Goal: Task Accomplishment & Management: Use online tool/utility

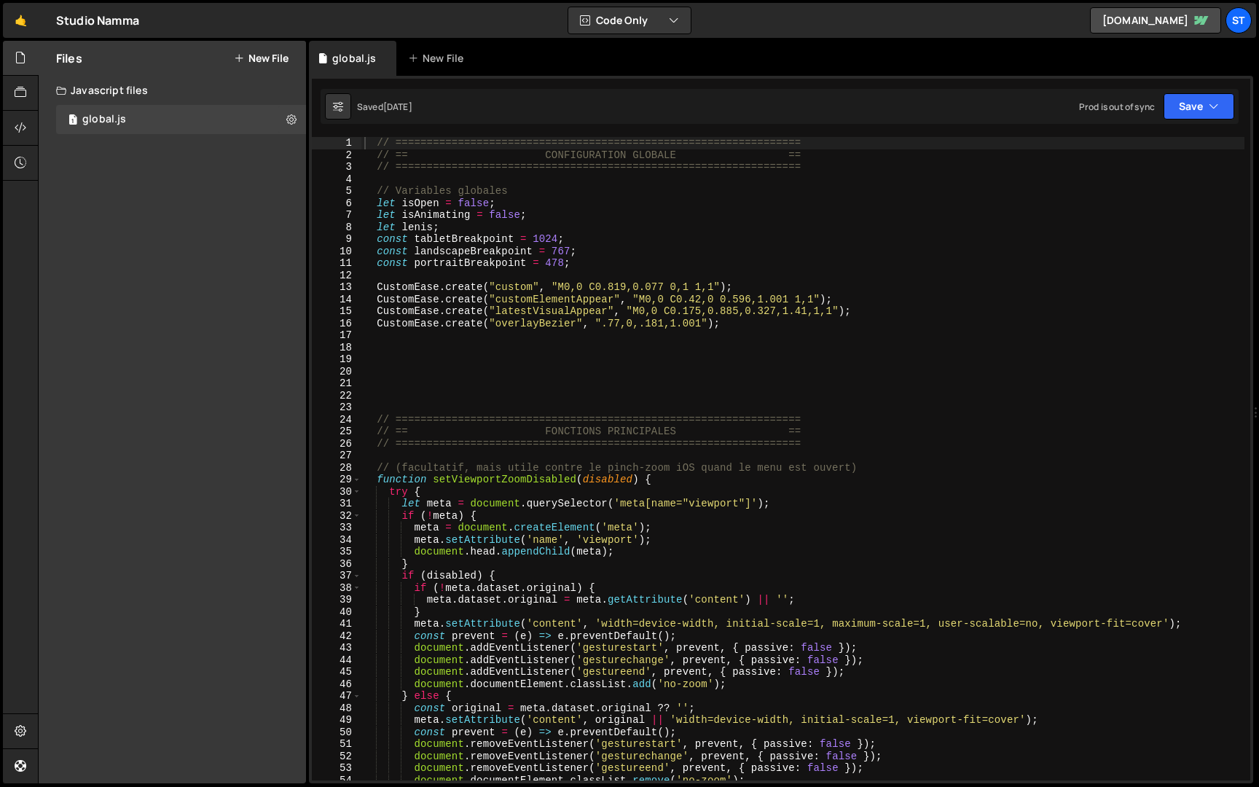
scroll to position [644, 0]
click at [488, 243] on div "// ================================================================= // == CONF…" at bounding box center [802, 471] width 883 height 668
click at [359, 480] on span at bounding box center [357, 480] width 8 height 12
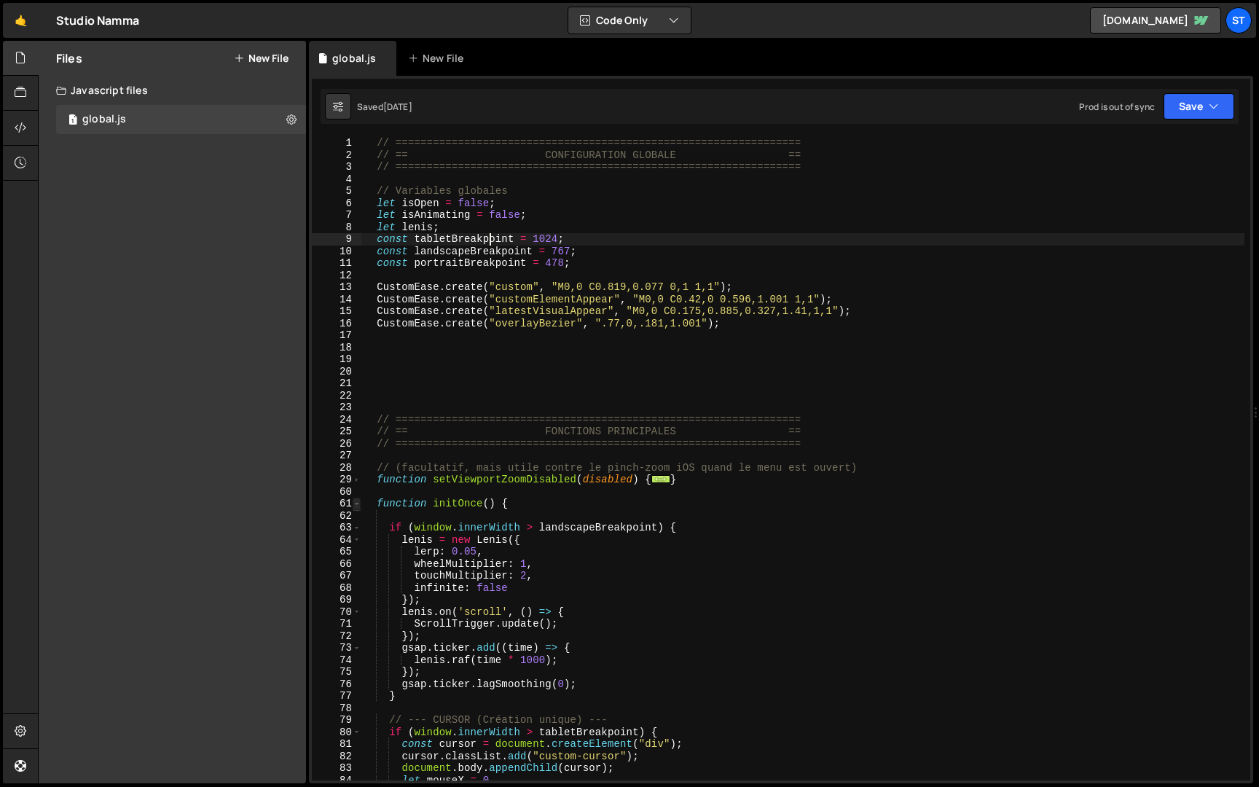
click at [358, 508] on span at bounding box center [357, 504] width 8 height 12
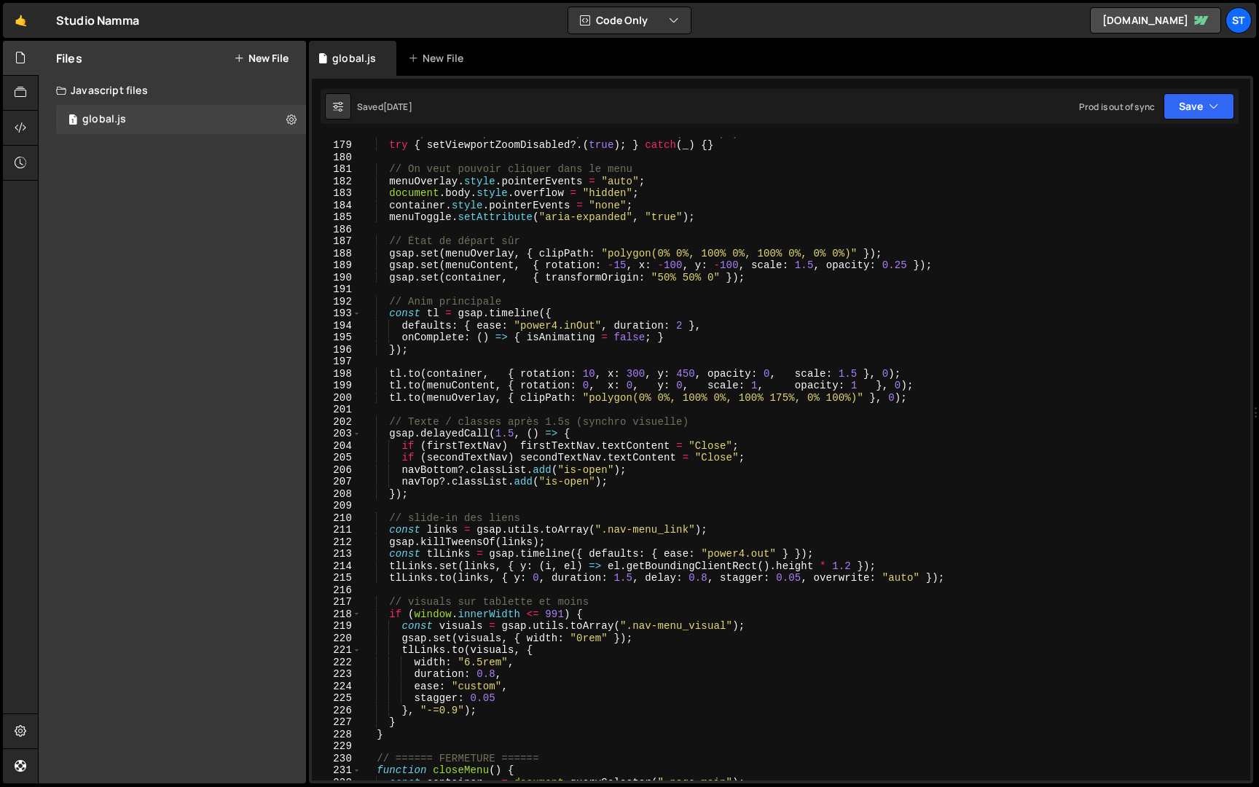
scroll to position [545, 0]
click at [482, 667] on div "// Empêcher le pinch-zoom iOS pendant le menu (si dispo) try { setViewportZoomD…" at bounding box center [802, 461] width 883 height 668
click at [807, 615] on div "// Empêcher le pinch-zoom iOS pendant le menu (si dispo) try { setViewportZoomD…" at bounding box center [802, 461] width 883 height 668
click at [952, 583] on div "// Empêcher le pinch-zoom iOS pendant le menu (si dispo) try { setViewportZoomD…" at bounding box center [802, 461] width 883 height 668
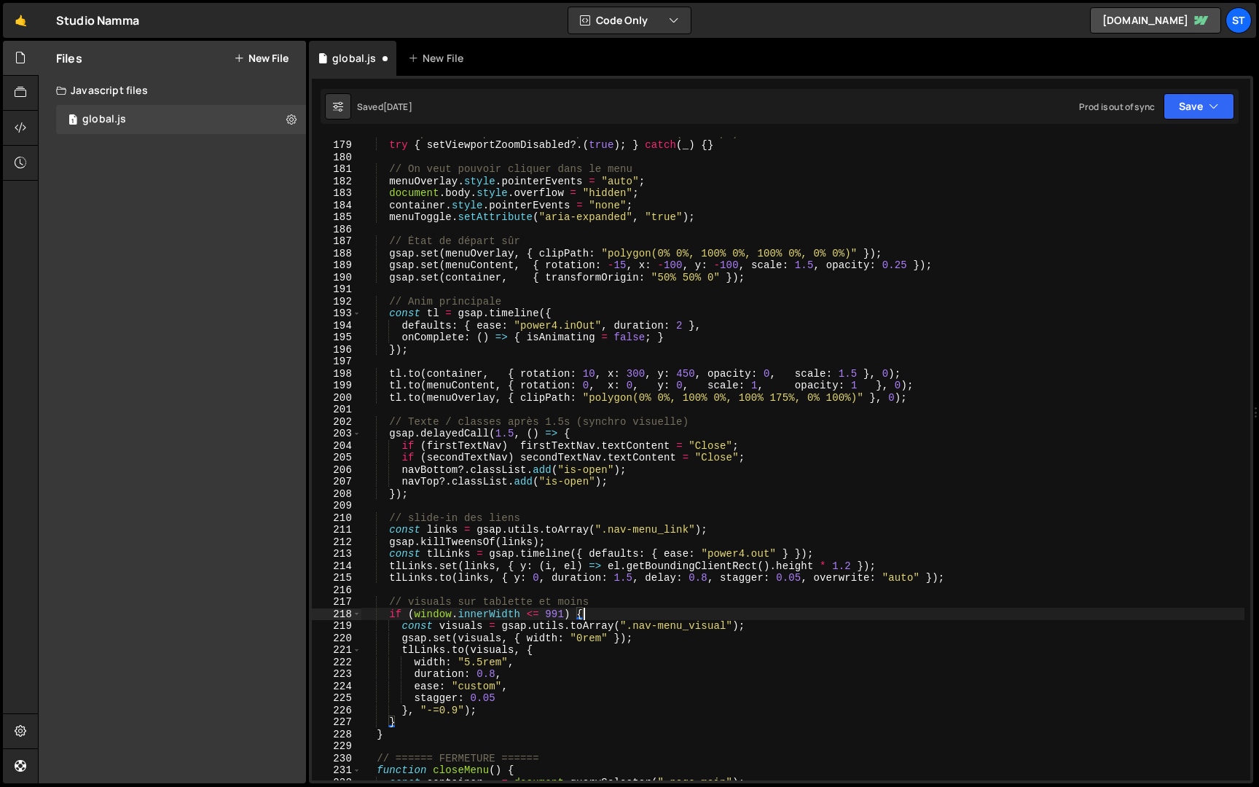
type textarea "[DOMAIN_NAME](links, { y: 0, duration: 1.5, delay: 0.8, stagger: 0.05, overwrit…"
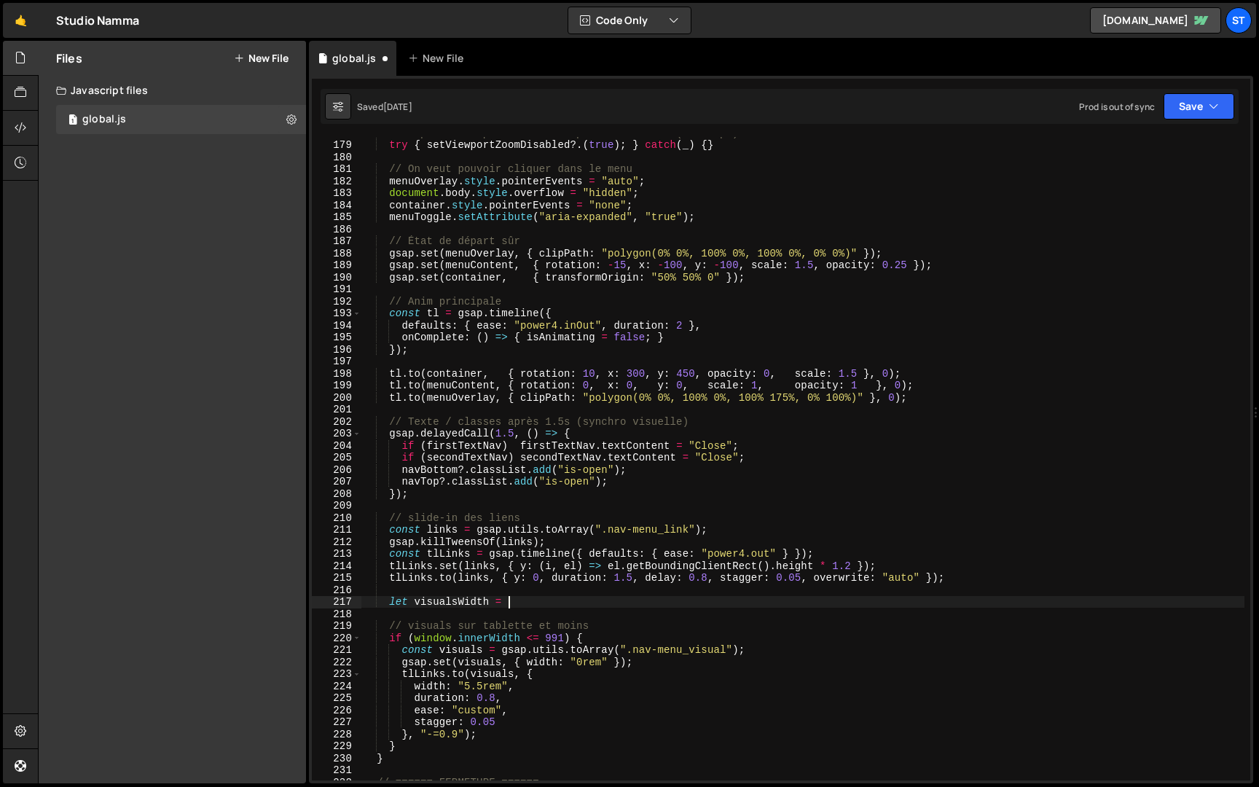
scroll to position [0, 9]
drag, startPoint x: 508, startPoint y: 686, endPoint x: 459, endPoint y: 686, distance: 48.8
click at [459, 686] on div "// Empêcher le pinch-zoom iOS pendant le menu (si dispo) try { setViewportZoomD…" at bounding box center [802, 461] width 883 height 668
click at [540, 600] on div "// Empêcher le pinch-zoom iOS pendant le menu (si dispo) try { setViewportZoomD…" at bounding box center [802, 461] width 883 height 668
paste textarea ""5.5rem""
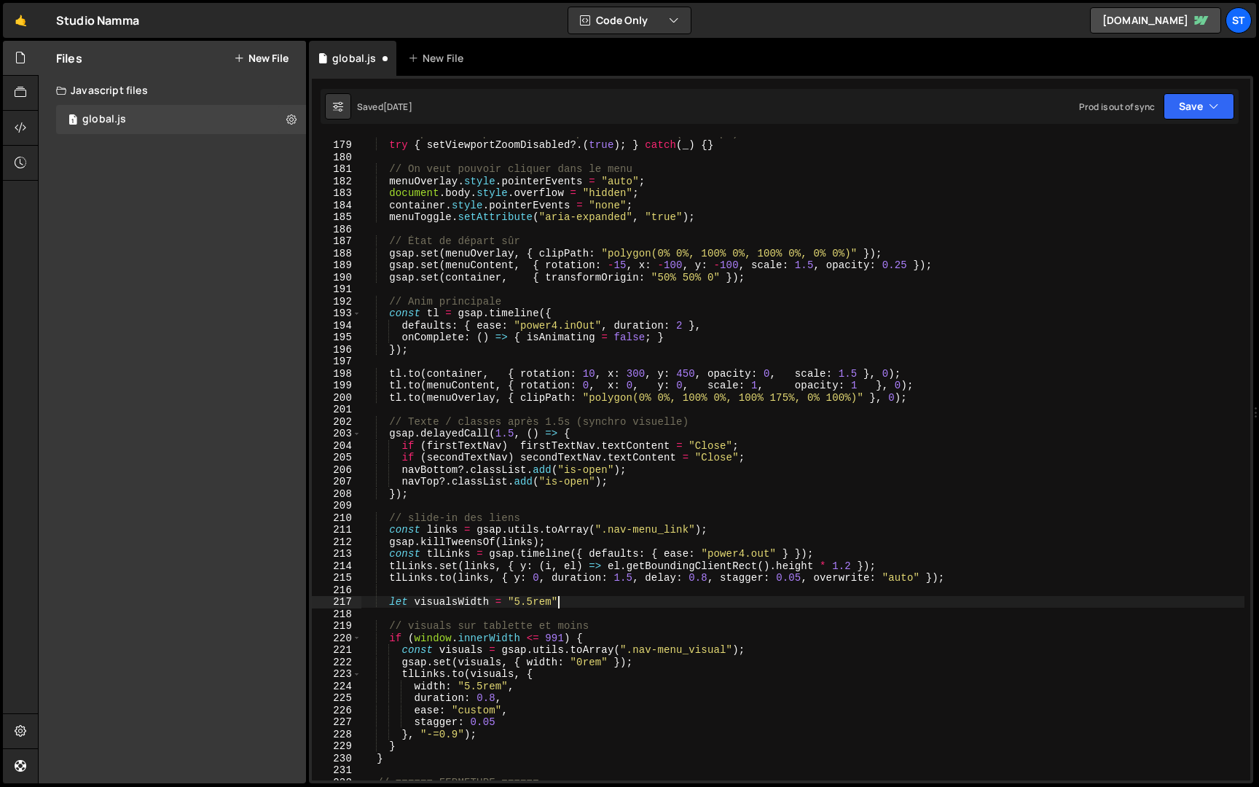
type textarea "let visualsWidth = "5.5rem";"
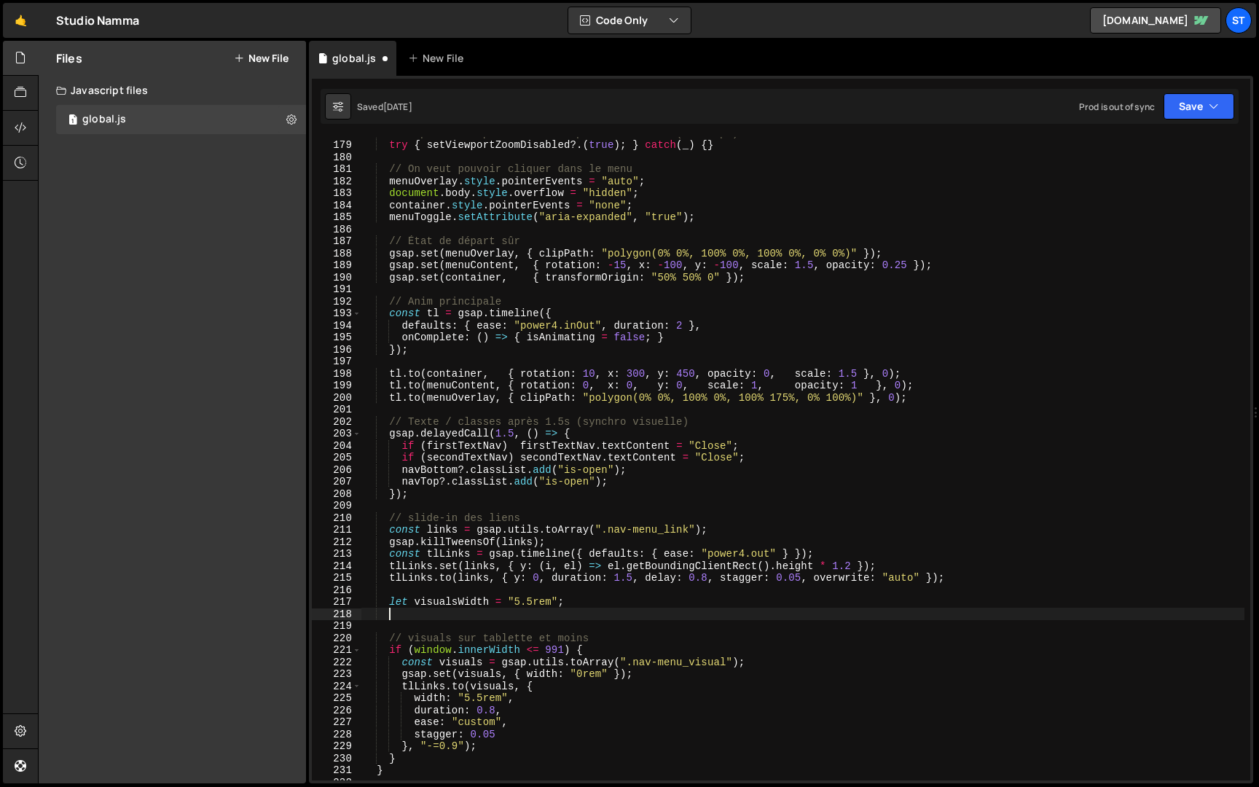
scroll to position [0, 1]
drag, startPoint x: 582, startPoint y: 606, endPoint x: 391, endPoint y: 604, distance: 190.2
click at [391, 604] on div "// Empêcher le pinch-zoom iOS pendant le menu (si dispo) try { setViewportZoomD…" at bounding box center [802, 461] width 883 height 668
type textarea "let visualsWidth = "5.5rem";"
click at [598, 650] on div "// Empêcher le pinch-zoom iOS pendant le menu (si dispo) try { setViewportZoomD…" at bounding box center [802, 461] width 883 height 668
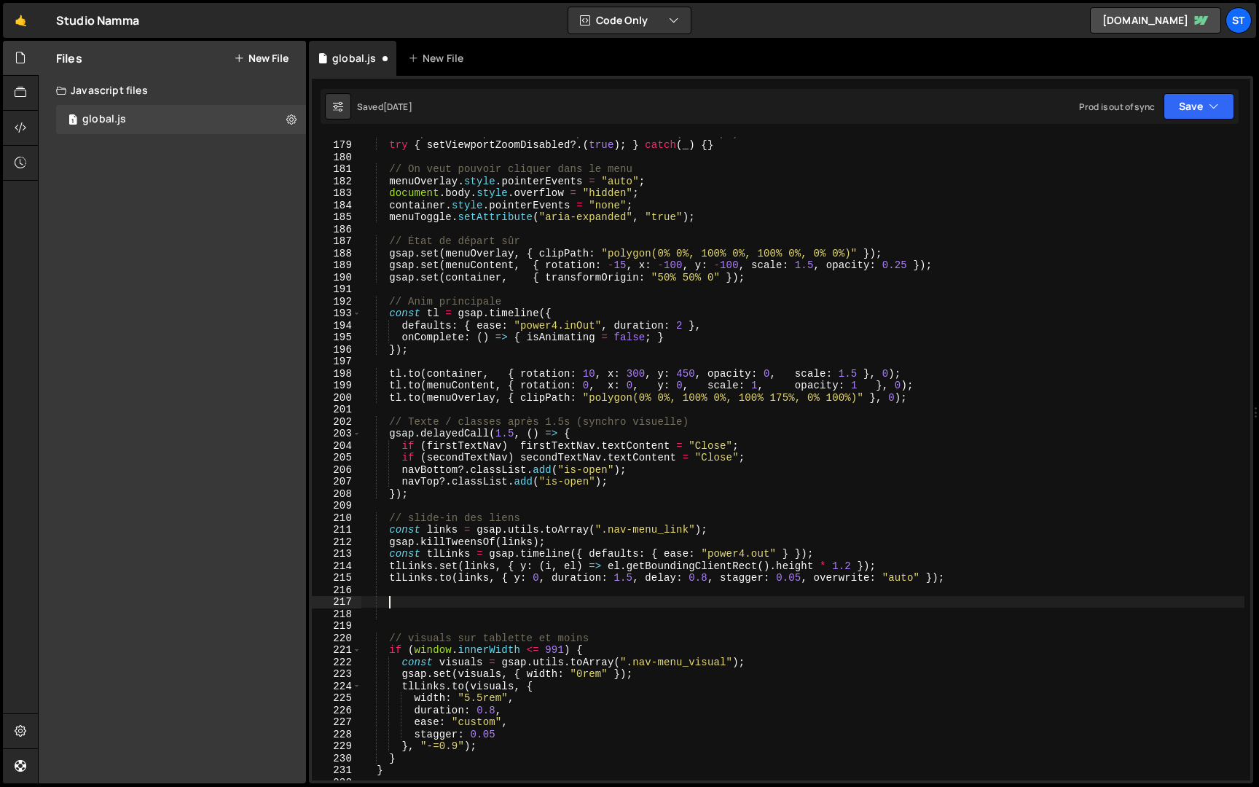
type textarea "if (window.innerWidth <= 991) {"
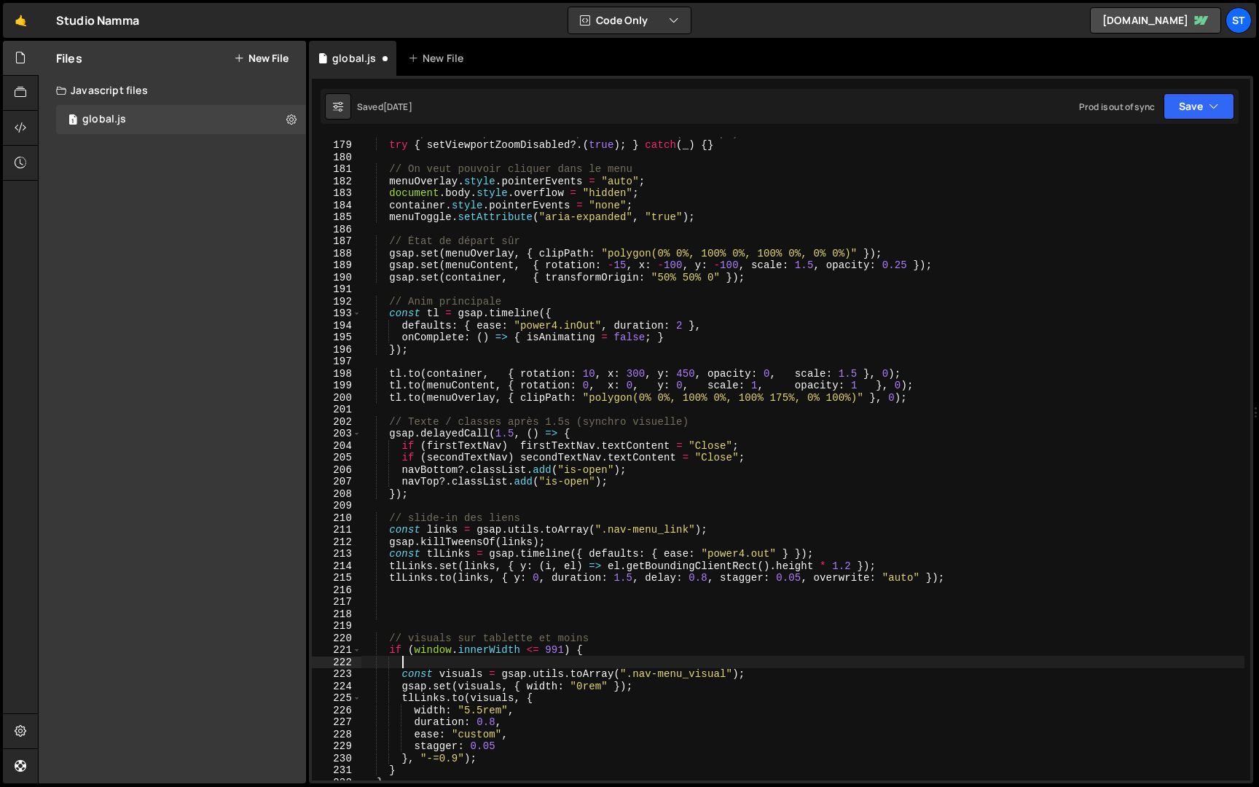
paste textarea "let visualsWidth = "5.5rem";"
type textarea "let visualsWidth = "5.5rem";"
click at [507, 606] on div "// Empêcher le pinch-zoom iOS pendant le menu (si dispo) try { setViewportZoomD…" at bounding box center [802, 461] width 883 height 668
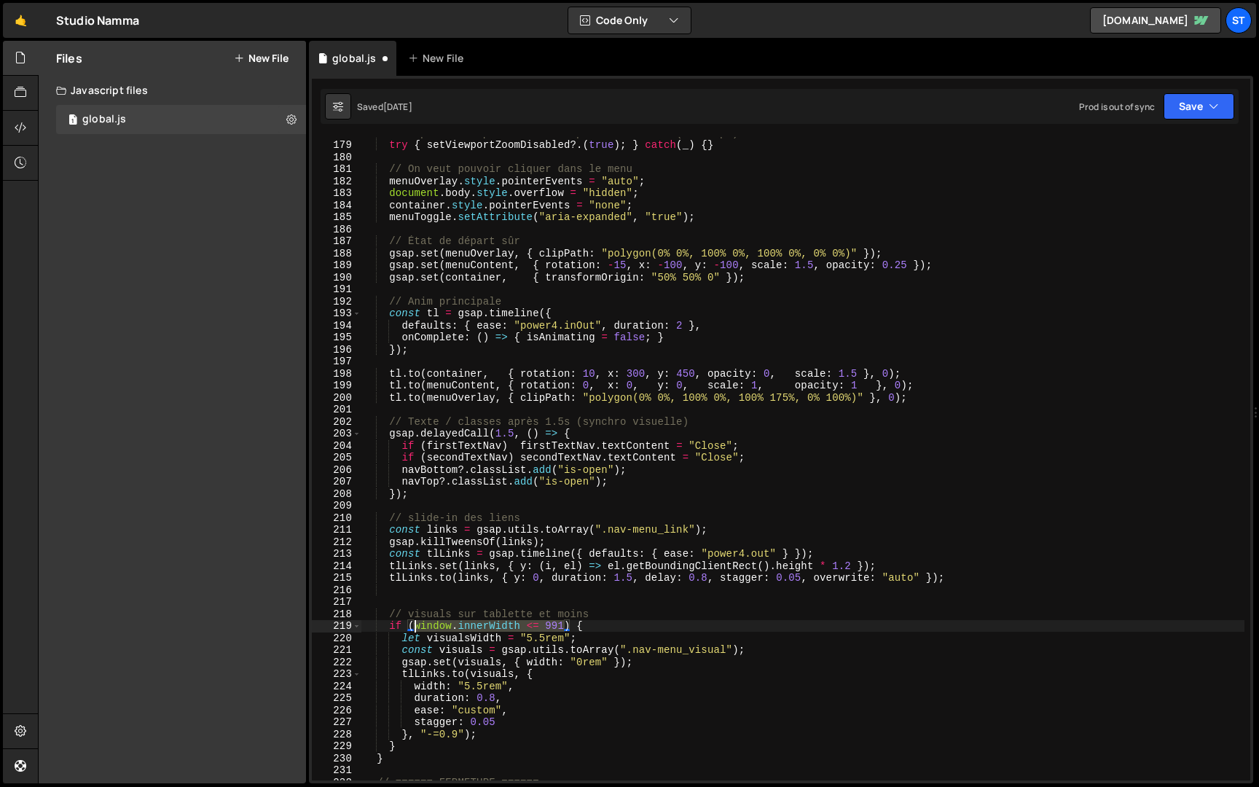
drag, startPoint x: 562, startPoint y: 626, endPoint x: 414, endPoint y: 627, distance: 147.9
click at [414, 627] on div "// Empêcher le pinch-zoom iOS pendant le menu (si dispo) try { setViewportZoomD…" at bounding box center [802, 461] width 883 height 668
click at [515, 641] on div "// Empêcher le pinch-zoom iOS pendant le menu (si dispo) try { setViewportZoomD…" at bounding box center [802, 461] width 883 height 668
paste textarea "window.innerWidth <= 991"
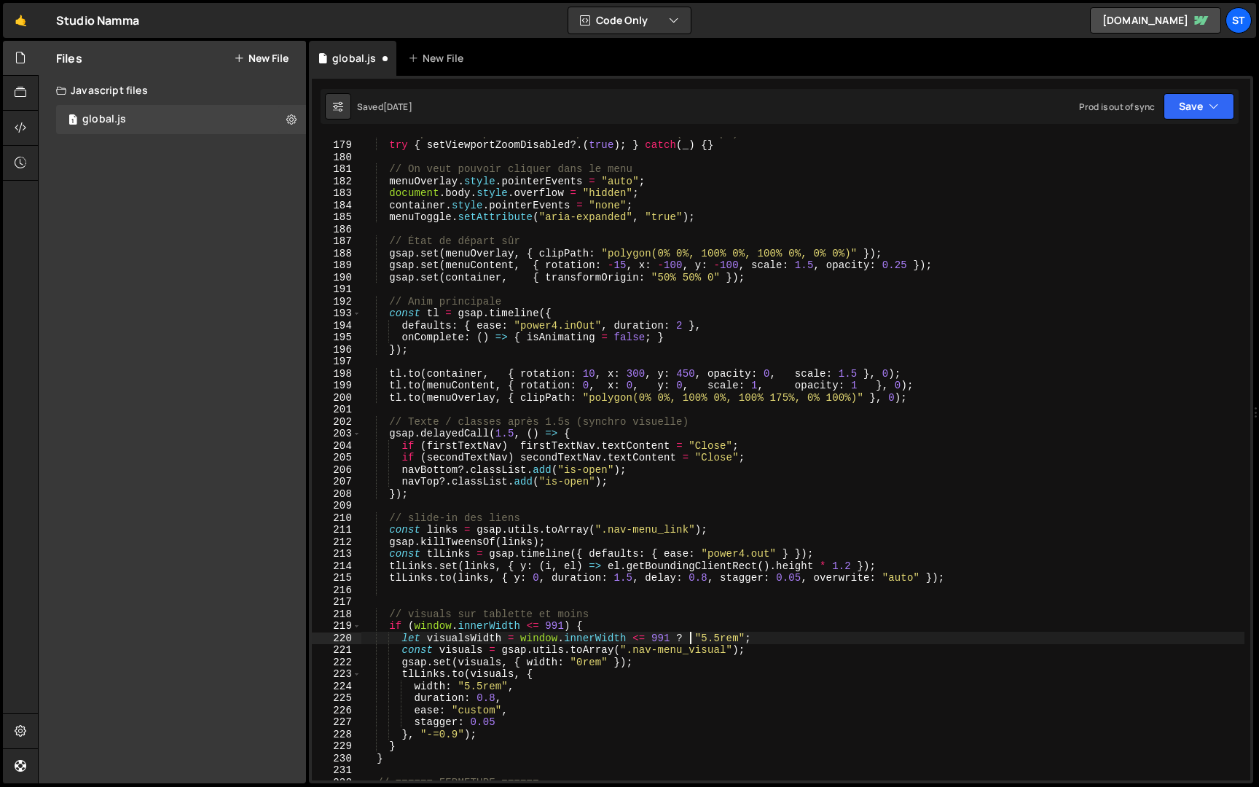
scroll to position [0, 23]
drag, startPoint x: 672, startPoint y: 640, endPoint x: 653, endPoint y: 640, distance: 18.9
click at [653, 640] on div "// Empêcher le pinch-zoom iOS pendant le menu (si dispo) try { setViewportZoomD…" at bounding box center [802, 461] width 883 height 668
click at [788, 643] on div "// Empêcher le pinch-zoom iOS pendant le menu (si dispo) try { setViewportZoomD…" at bounding box center [802, 461] width 883 height 668
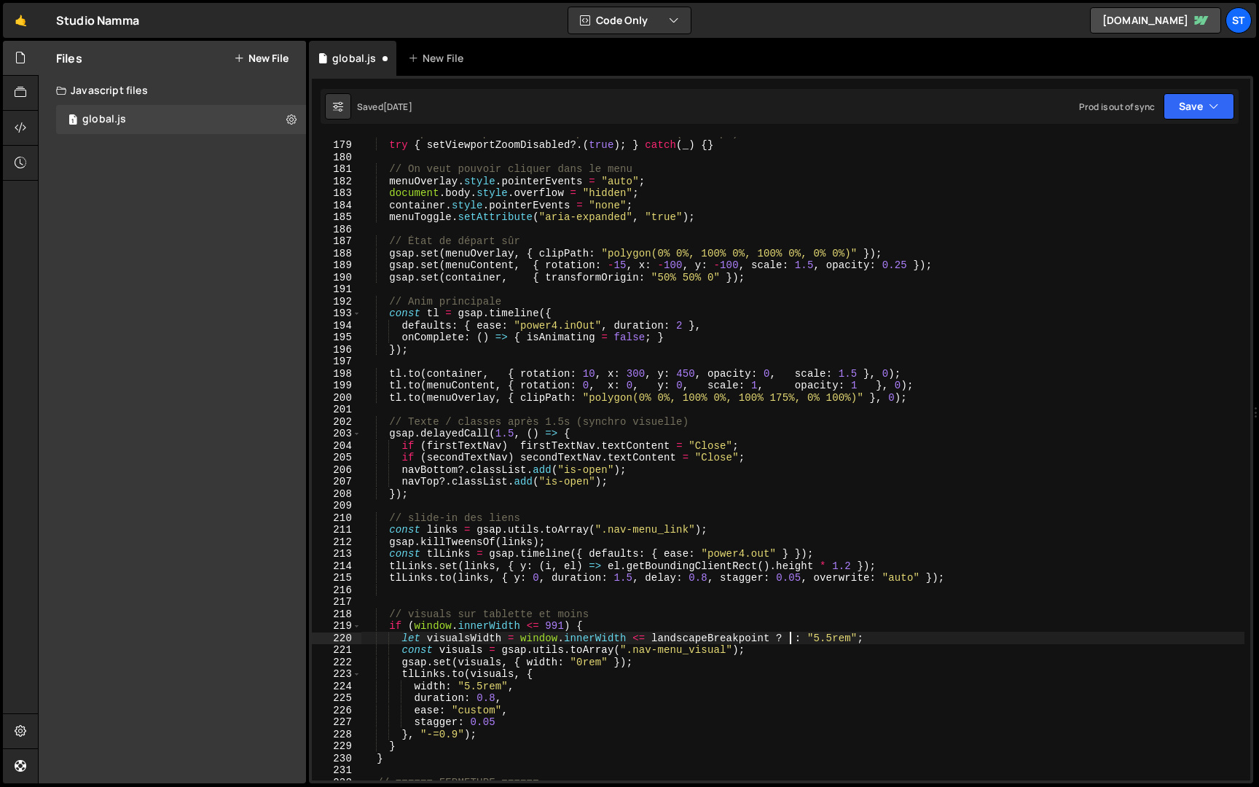
paste textarea "window.innerWidth <= 991"
drag, startPoint x: 860, startPoint y: 640, endPoint x: 810, endPoint y: 640, distance: 50.3
click at [810, 640] on div "// Empêcher le pinch-zoom iOS pendant le menu (si dispo) try { setViewportZoomD…" at bounding box center [802, 461] width 883 height 668
click at [788, 638] on div "// Empêcher le pinch-zoom iOS pendant le menu (si dispo) try { setViewportZoomD…" at bounding box center [802, 461] width 883 height 668
paste textarea ""5.5rem""
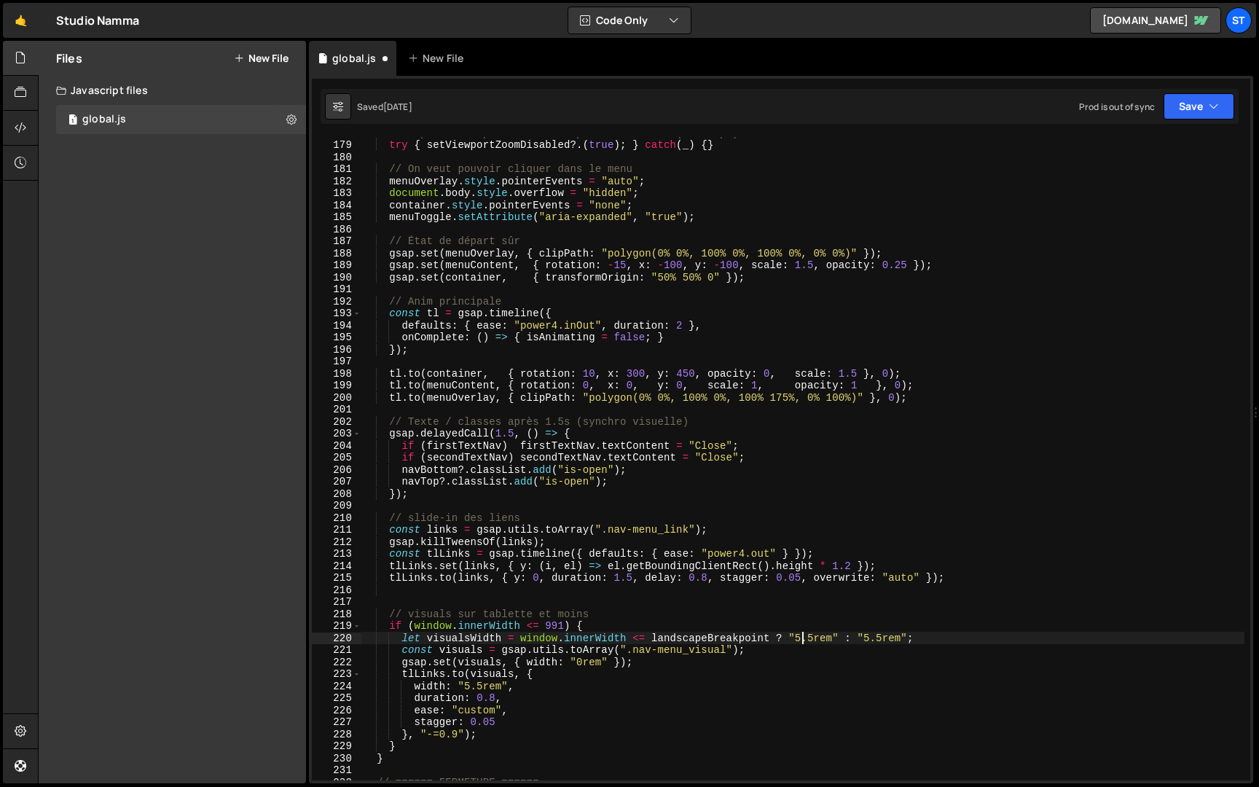
click at [802, 641] on div "// Empêcher le pinch-zoom iOS pendant le menu (si dispo) try { setViewportZoomD…" at bounding box center [802, 461] width 883 height 668
click at [829, 565] on div "// Empêcher le pinch-zoom iOS pendant le menu (si dispo) try { setViewportZoomD…" at bounding box center [802, 461] width 883 height 668
click at [1205, 94] on button "Save" at bounding box center [1199, 106] width 71 height 26
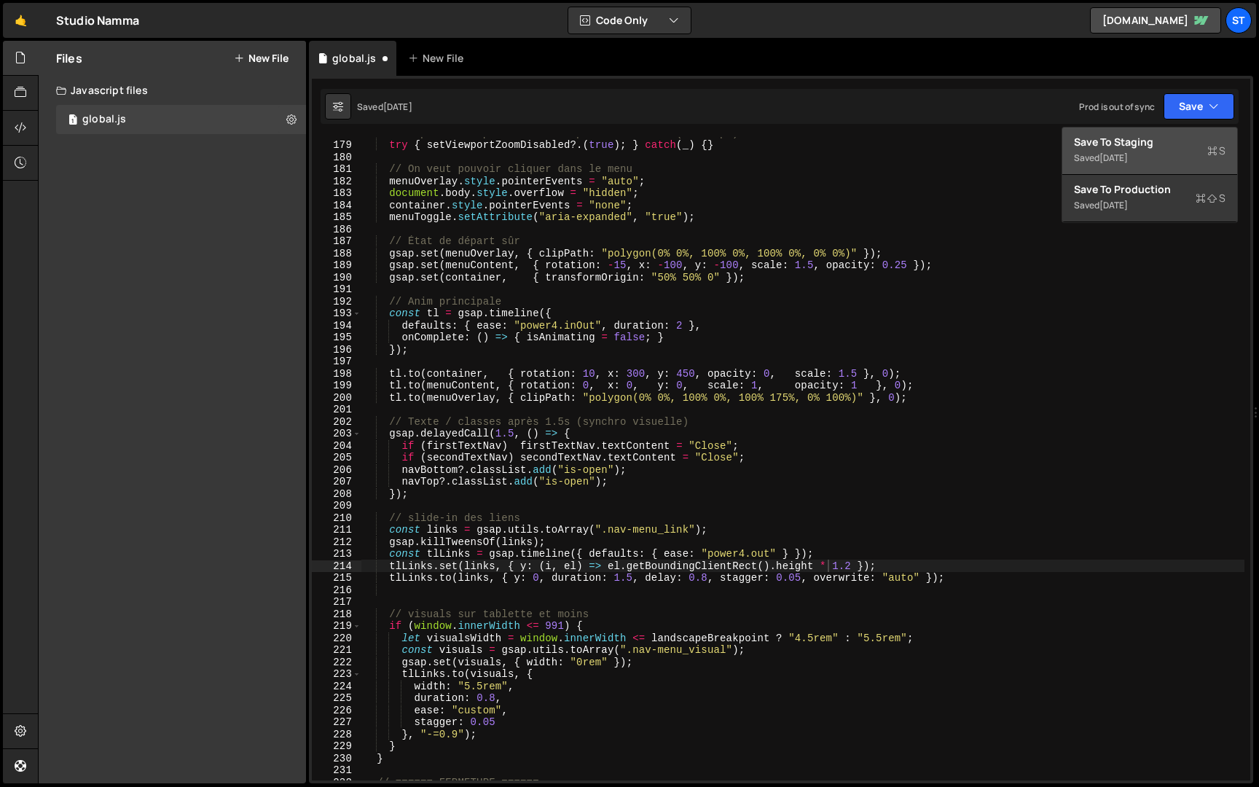
click at [1144, 164] on div "Saved [DATE]" at bounding box center [1150, 157] width 152 height 17
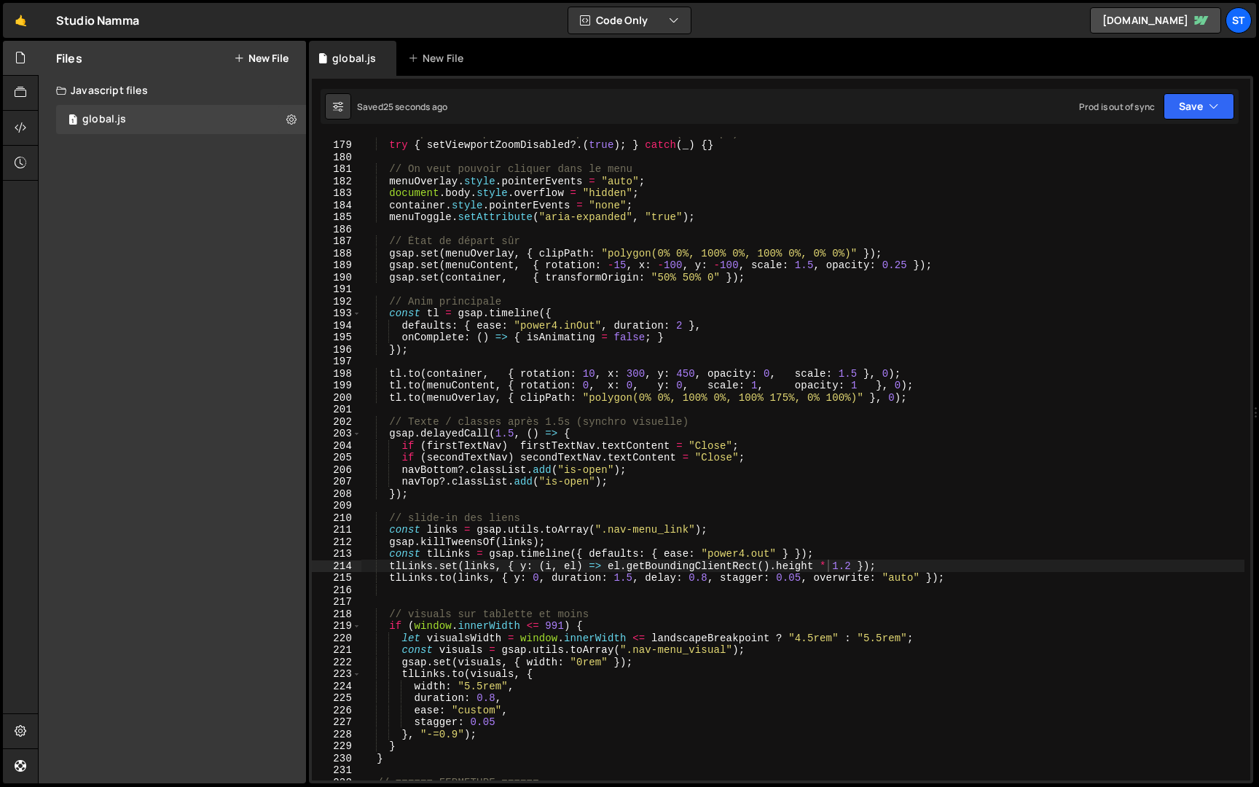
click at [815, 637] on div "// Empêcher le pinch-zoom iOS pendant le menu (si dispo) try { setViewportZoomD…" at bounding box center [802, 461] width 883 height 668
type textarea "let visualsWidth = window.innerWidth <= landscapeBreakpoint ? "4rem" : "5.5rem";"
click at [1210, 113] on icon "button" at bounding box center [1214, 106] width 10 height 15
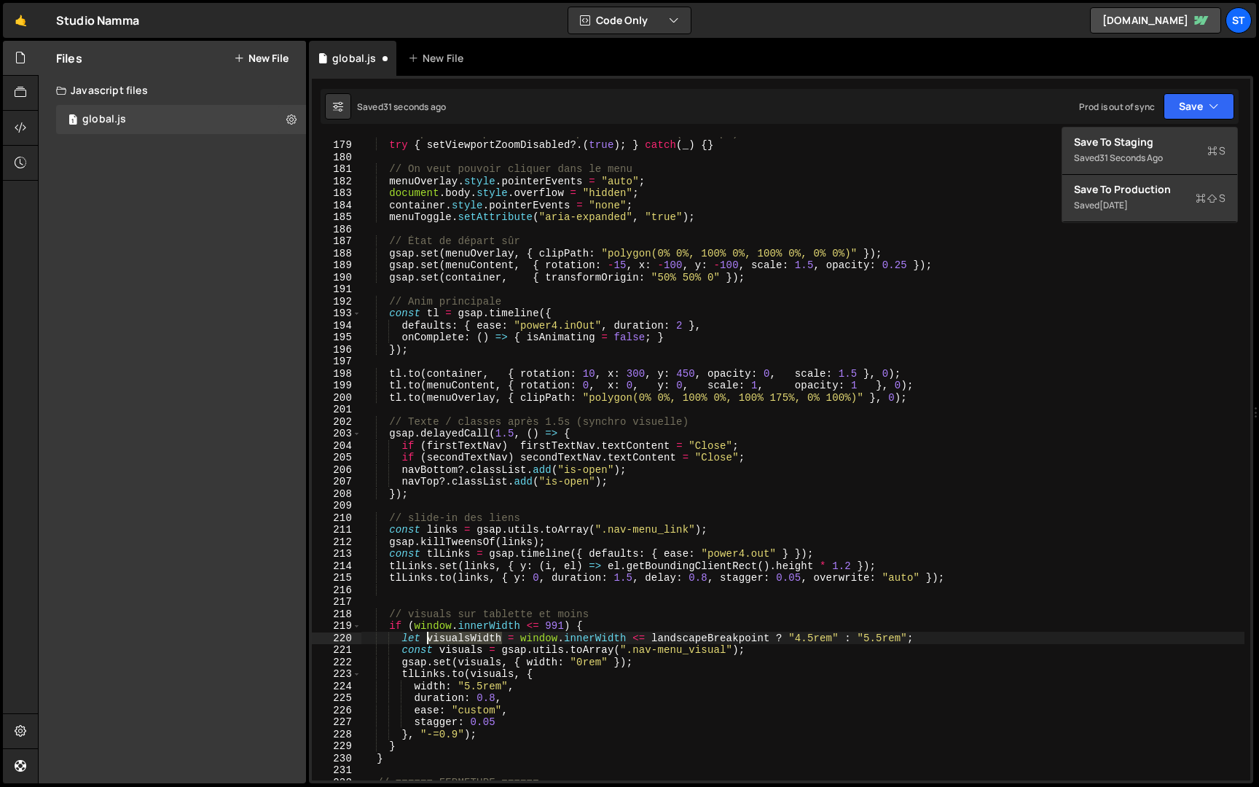
drag, startPoint x: 502, startPoint y: 642, endPoint x: 428, endPoint y: 642, distance: 74.3
click at [428, 642] on div "// Empêcher le pinch-zoom iOS pendant le menu (si dispo) try { setViewportZoomD…" at bounding box center [802, 461] width 883 height 668
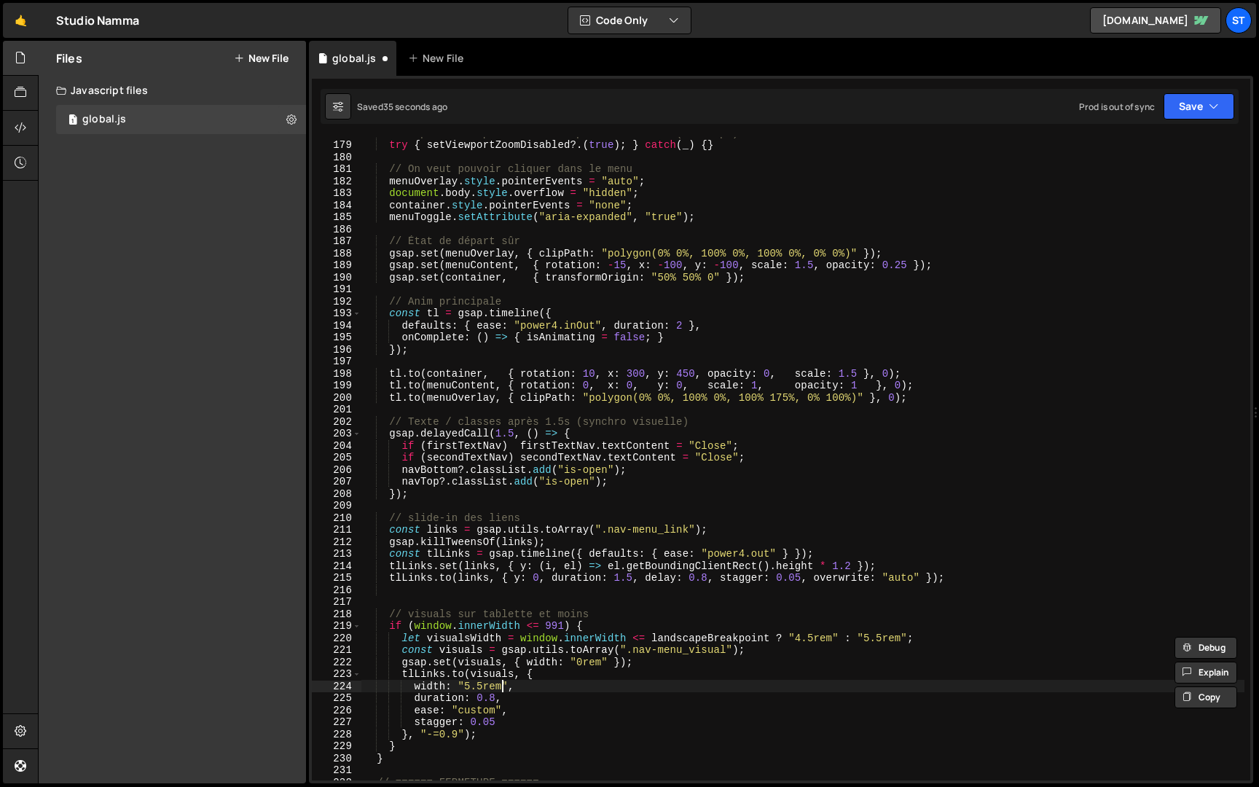
click at [505, 687] on div "// Empêcher le pinch-zoom iOS pendant le menu (si dispo) try { setViewportZoomD…" at bounding box center [802, 461] width 883 height 668
drag, startPoint x: 508, startPoint y: 687, endPoint x: 458, endPoint y: 687, distance: 50.3
click at [458, 687] on div "// Empêcher le pinch-zoom iOS pendant le menu (si dispo) try { setViewportZoomD…" at bounding box center [802, 461] width 883 height 668
paste textarea "visualsWidth"
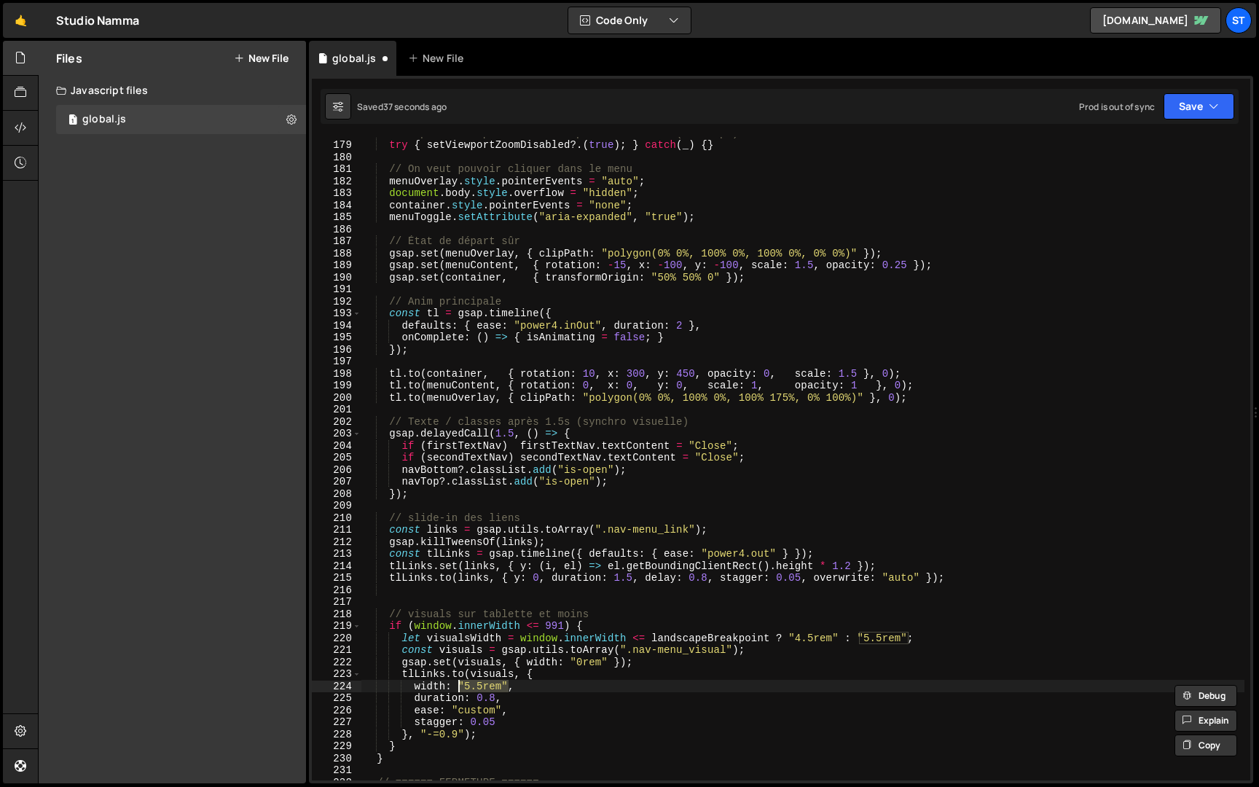
type textarea "width: visualsWidth,"
click at [1185, 93] on button "Save" at bounding box center [1199, 106] width 71 height 26
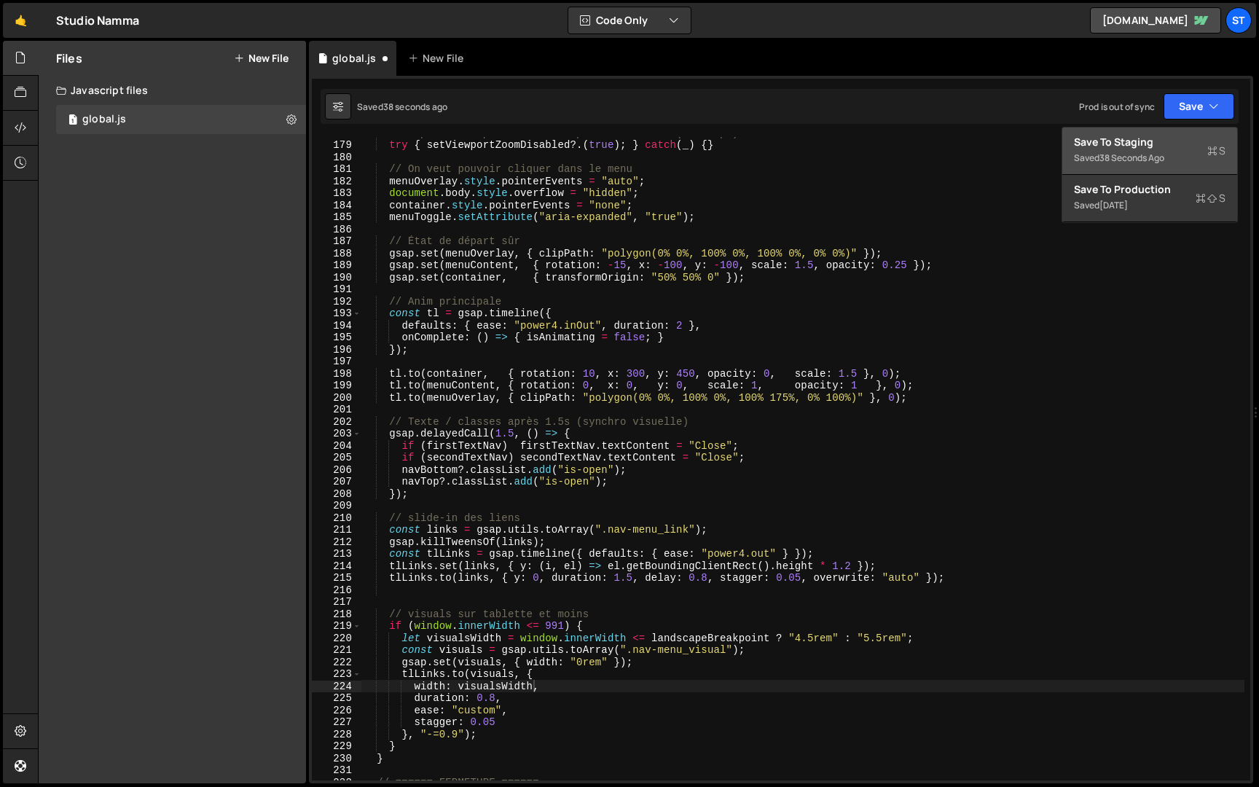
click at [1167, 150] on div "Saved 38 seconds ago" at bounding box center [1150, 157] width 152 height 17
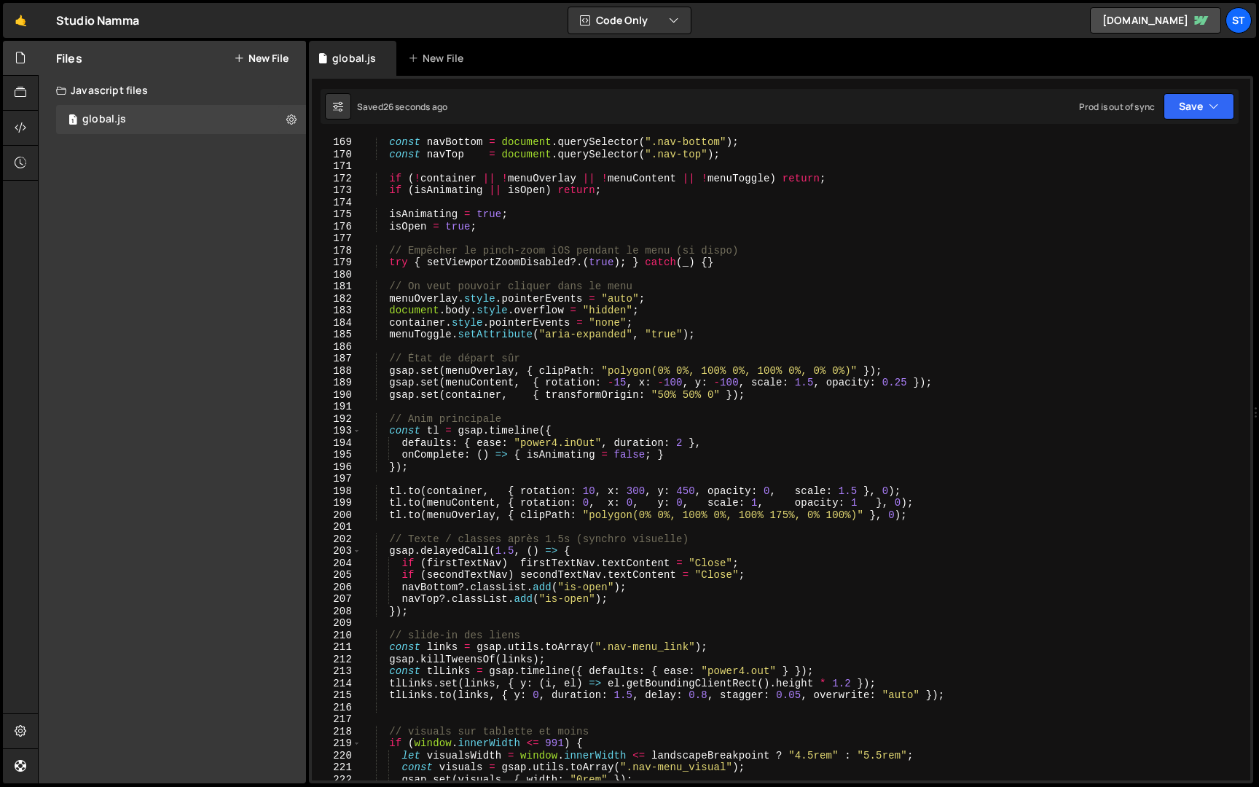
scroll to position [431, 0]
